Goal: Task Accomplishment & Management: Manage account settings

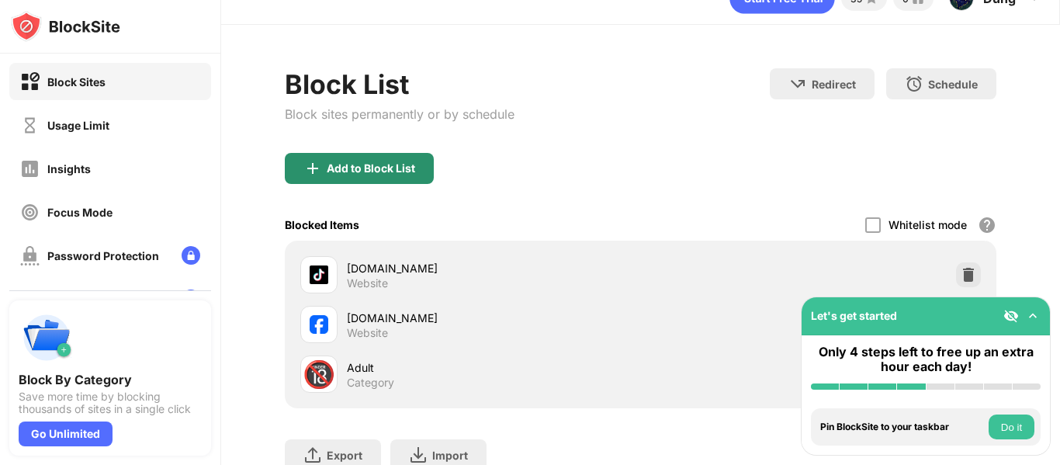
scroll to position [78, 0]
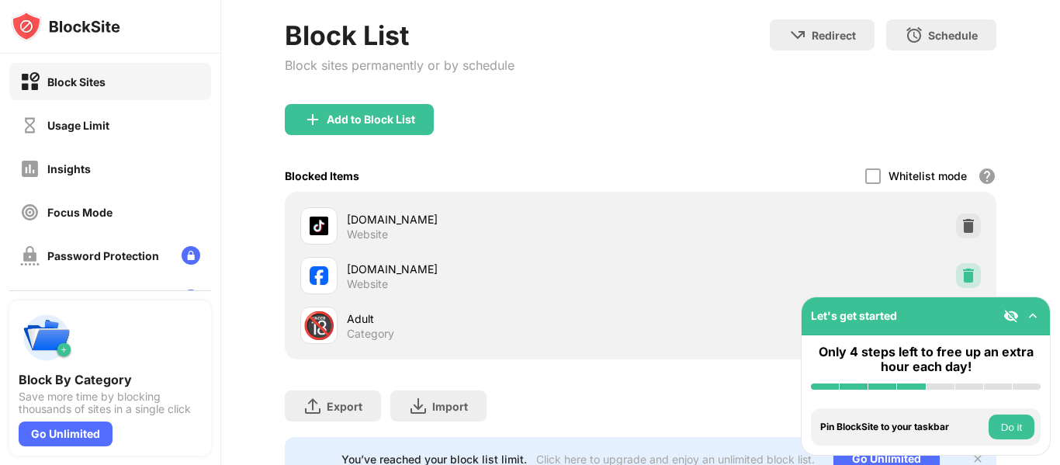
click at [956, 272] on div at bounding box center [968, 275] width 25 height 25
